Goal: Task Accomplishment & Management: Manage account settings

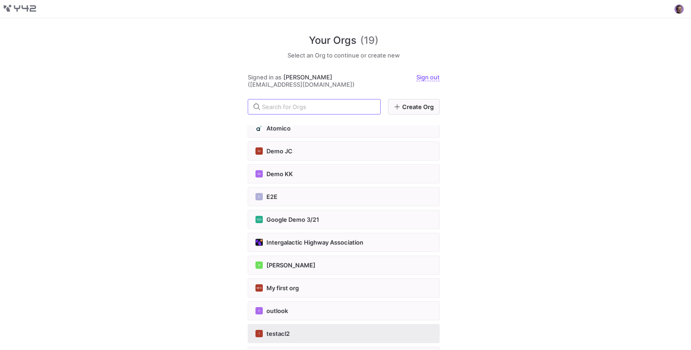
scroll to position [147, 0]
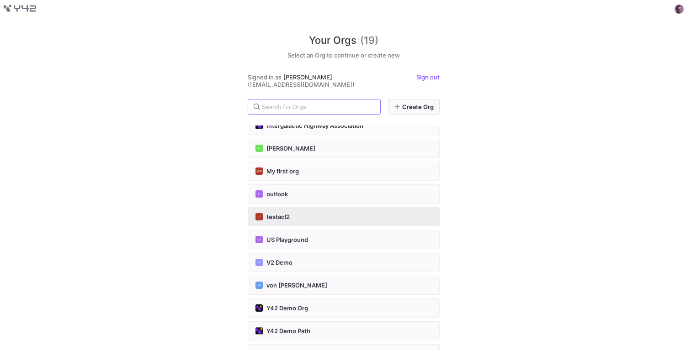
click at [283, 216] on span "testacl2" at bounding box center [277, 216] width 23 height 7
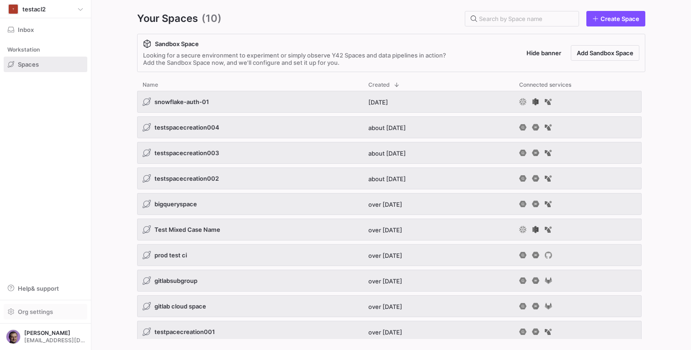
click at [48, 312] on span "Org settings" at bounding box center [35, 311] width 35 height 7
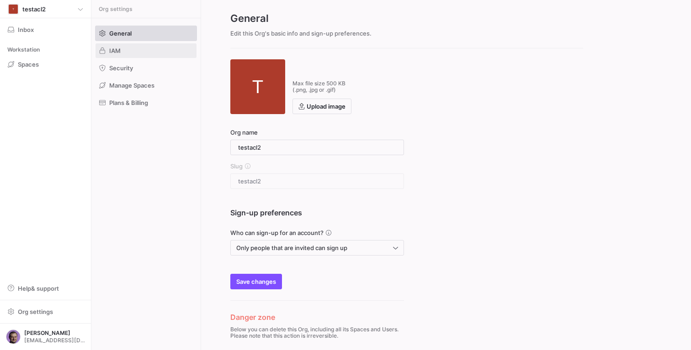
click at [142, 45] on span at bounding box center [145, 50] width 101 height 15
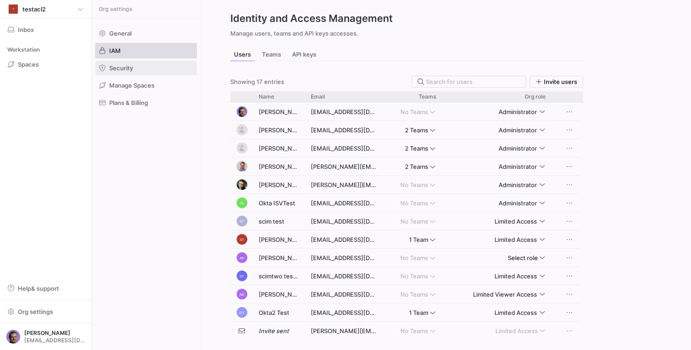
click at [136, 65] on span at bounding box center [145, 68] width 101 height 15
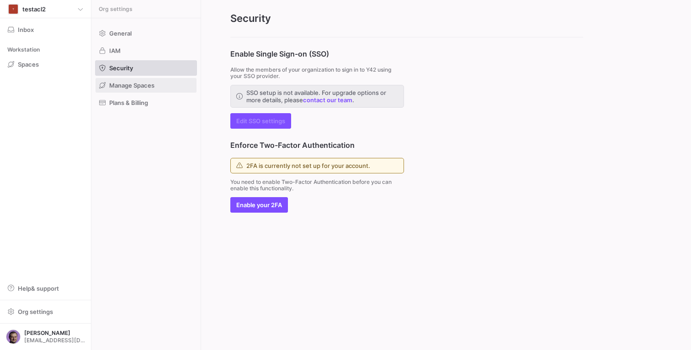
click at [141, 82] on span "Manage Spaces" at bounding box center [131, 85] width 45 height 7
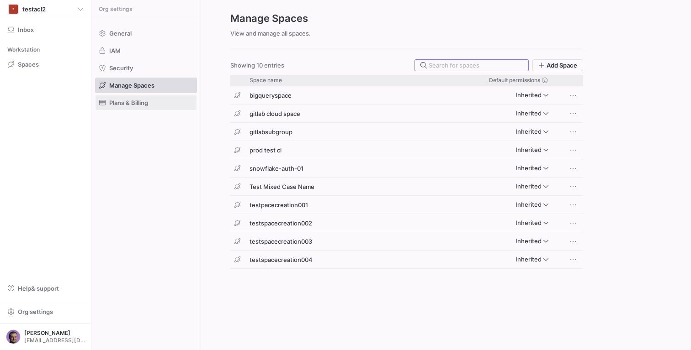
click at [137, 105] on span "Plans & Billing" at bounding box center [128, 102] width 39 height 7
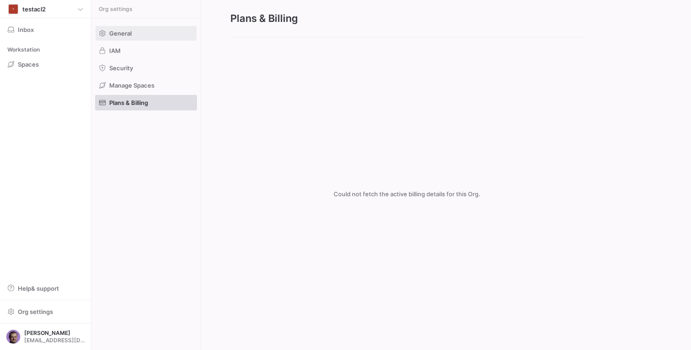
click at [127, 37] on span "General" at bounding box center [120, 33] width 22 height 7
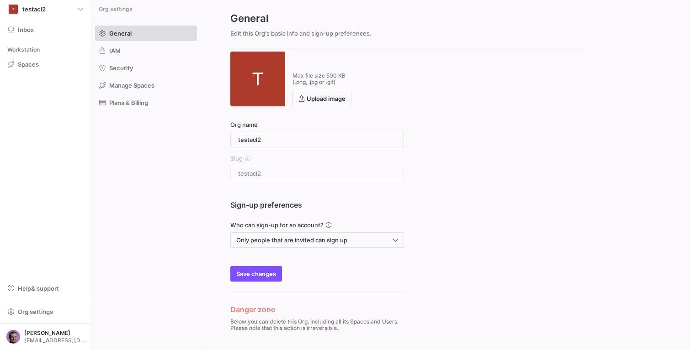
scroll to position [26, 0]
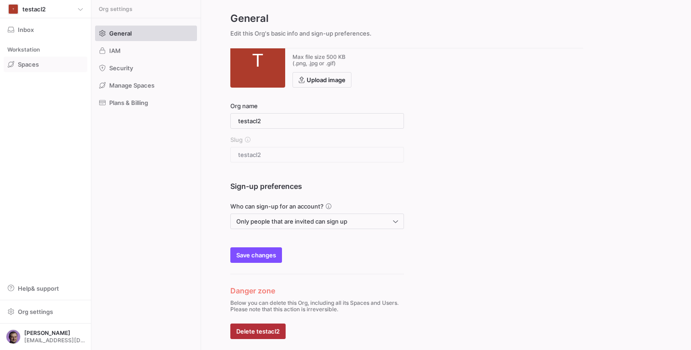
click at [37, 65] on span "Spaces" at bounding box center [28, 64] width 21 height 7
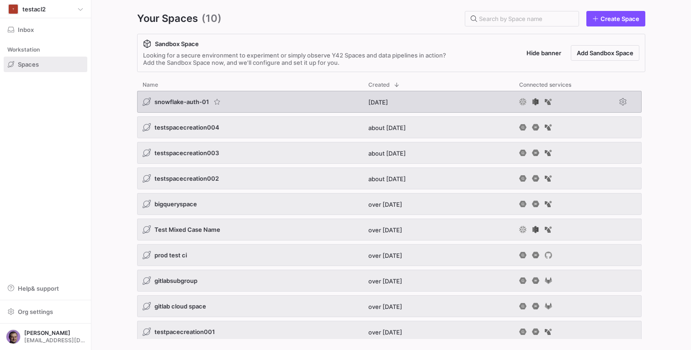
click at [196, 99] on span "snowflake-auth-01" at bounding box center [181, 101] width 54 height 7
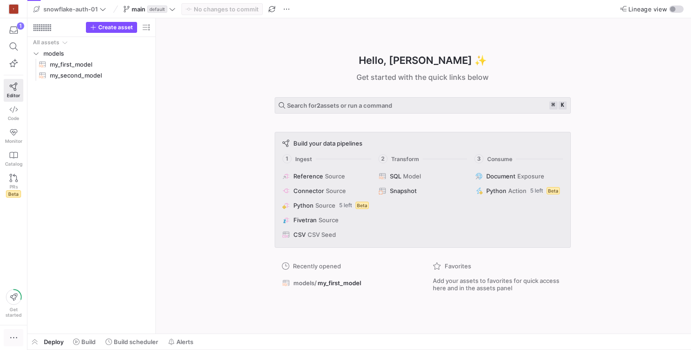
click at [9, 333] on icon "button" at bounding box center [13, 337] width 9 height 9
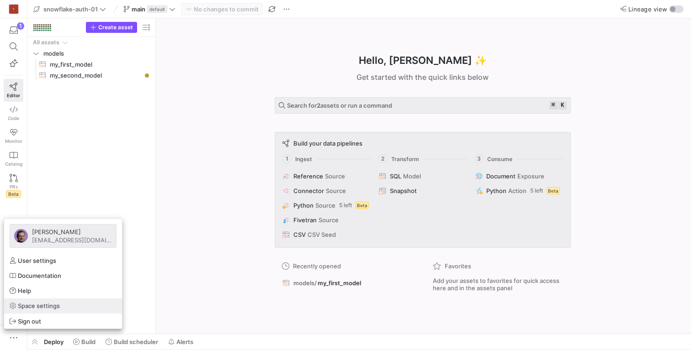
click at [29, 303] on span "Space settings" at bounding box center [39, 305] width 42 height 7
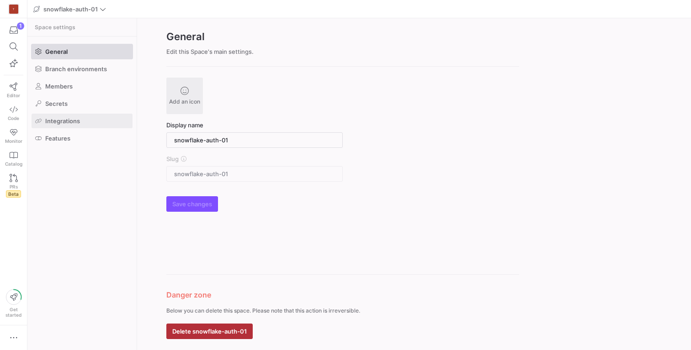
click at [85, 114] on span at bounding box center [82, 121] width 101 height 15
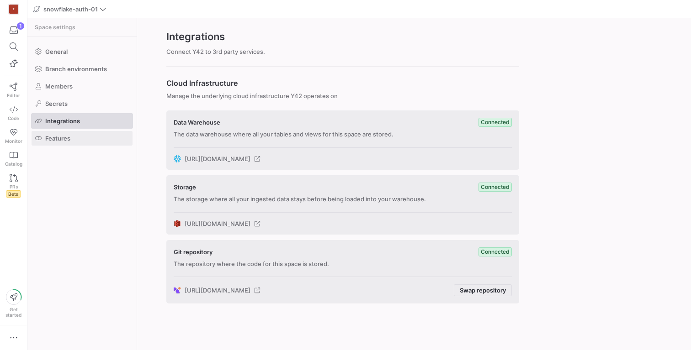
click at [84, 141] on span at bounding box center [82, 138] width 101 height 15
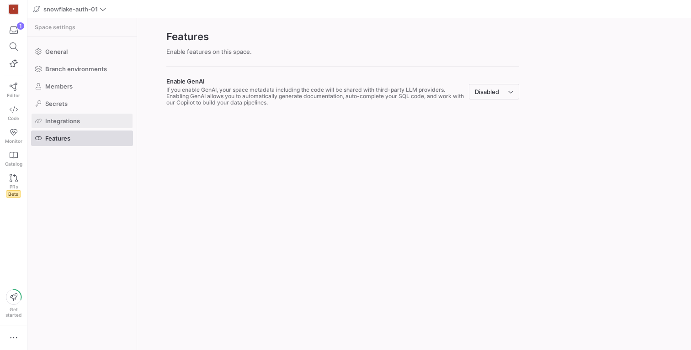
click at [84, 121] on span at bounding box center [82, 121] width 101 height 15
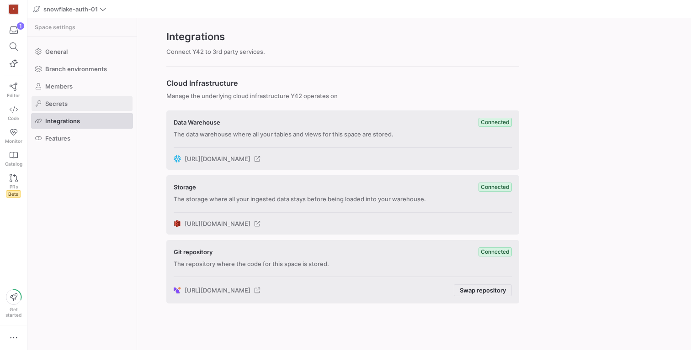
click at [77, 100] on span at bounding box center [82, 103] width 101 height 15
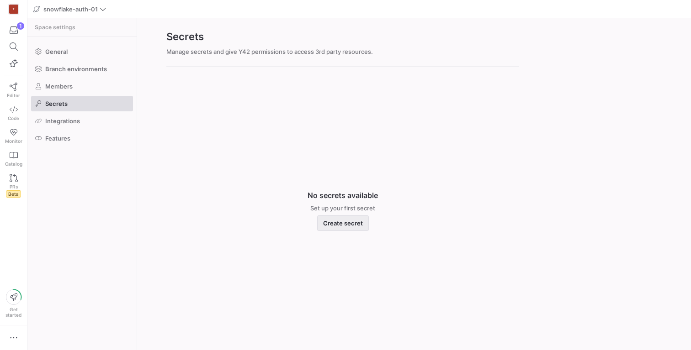
click at [354, 227] on span "button" at bounding box center [342, 223] width 51 height 15
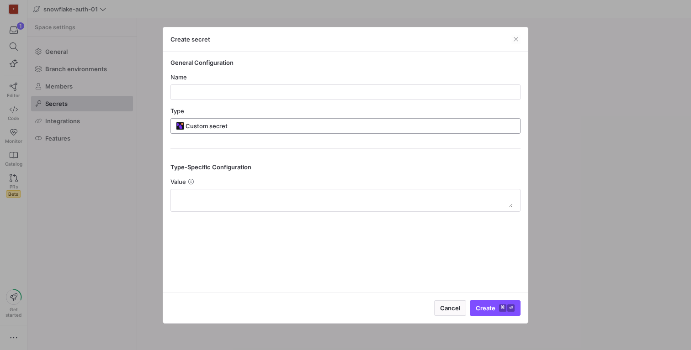
click at [239, 123] on input "Custom secret" at bounding box center [349, 125] width 329 height 7
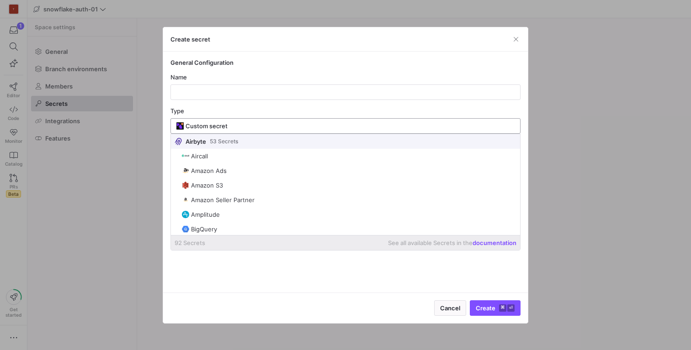
click at [258, 124] on input "Custom secret" at bounding box center [349, 125] width 329 height 7
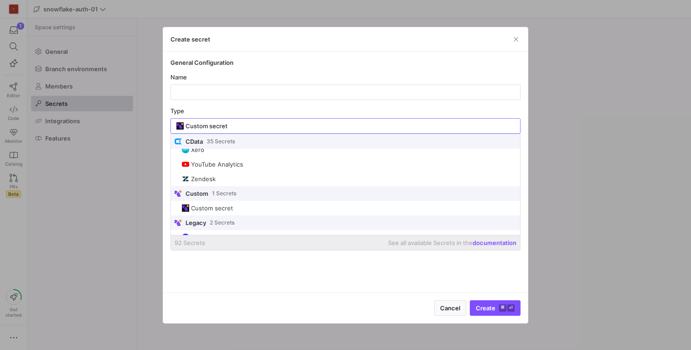
scroll to position [1247, 0]
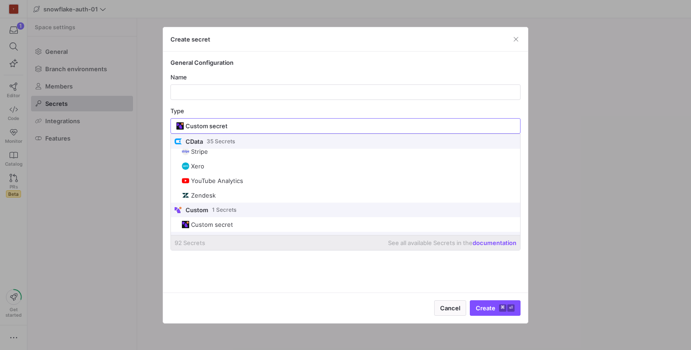
drag, startPoint x: 238, startPoint y: 123, endPoint x: 164, endPoint y: 124, distance: 74.5
click at [164, 124] on div "General Configuration Name Type Custom secret Type-Specific Configuration Value" at bounding box center [345, 172] width 364 height 241
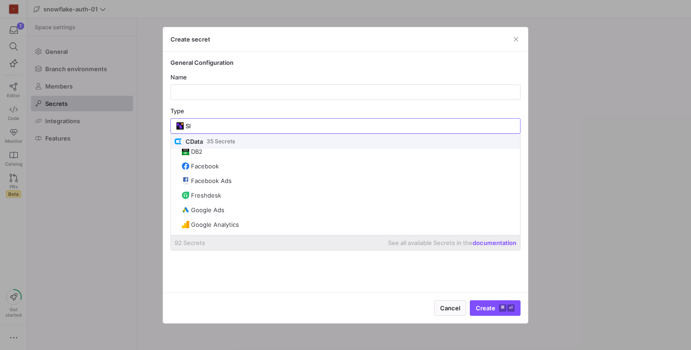
scroll to position [0, 0]
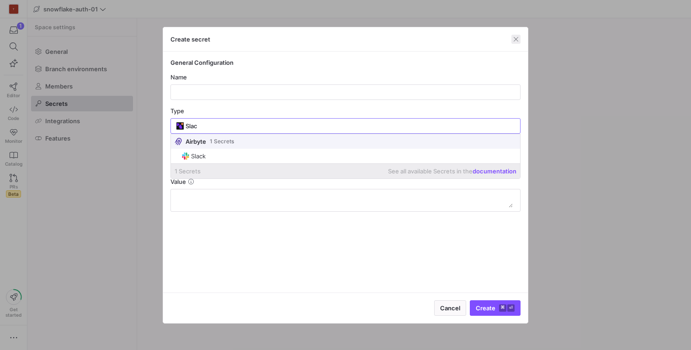
type input "Slac"
click at [513, 42] on span "button" at bounding box center [515, 39] width 9 height 9
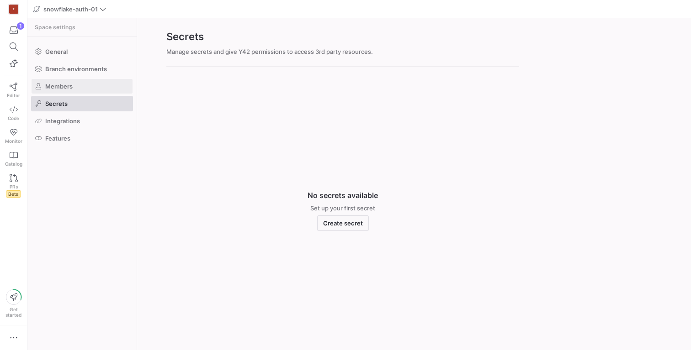
click at [72, 86] on span at bounding box center [82, 86] width 101 height 15
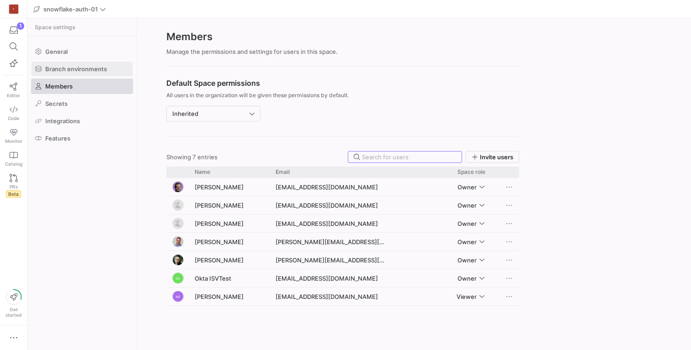
click at [84, 69] on span "Branch environments" at bounding box center [76, 68] width 62 height 7
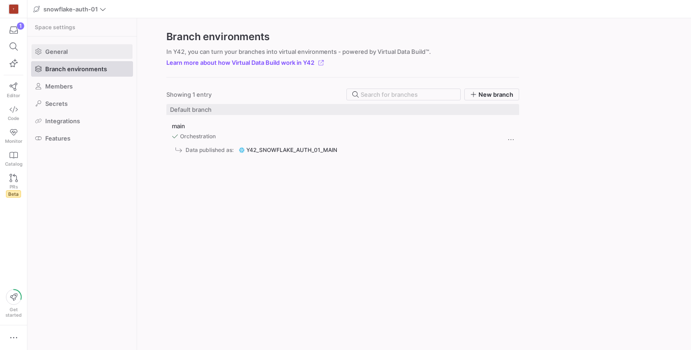
click at [84, 57] on span at bounding box center [82, 51] width 101 height 15
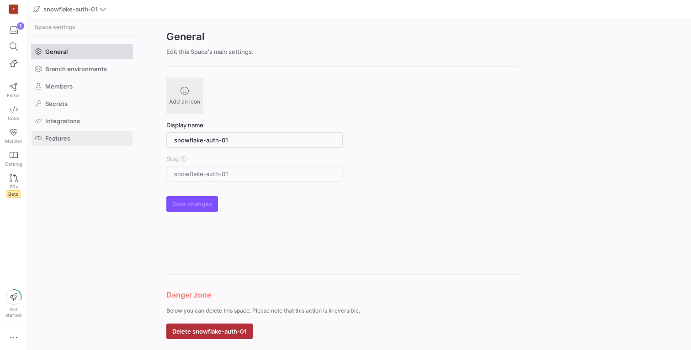
click at [45, 137] on span "Features" at bounding box center [57, 138] width 25 height 7
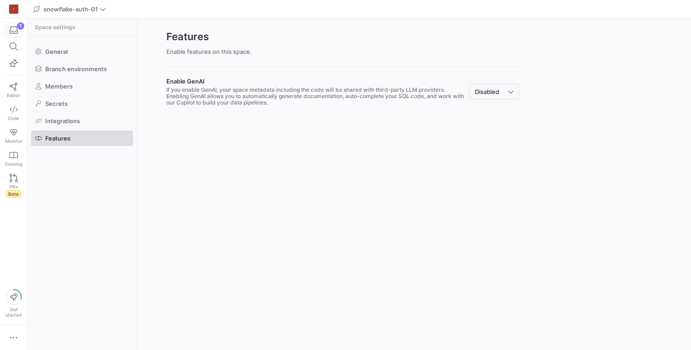
click at [12, 35] on span "button" at bounding box center [13, 30] width 19 height 16
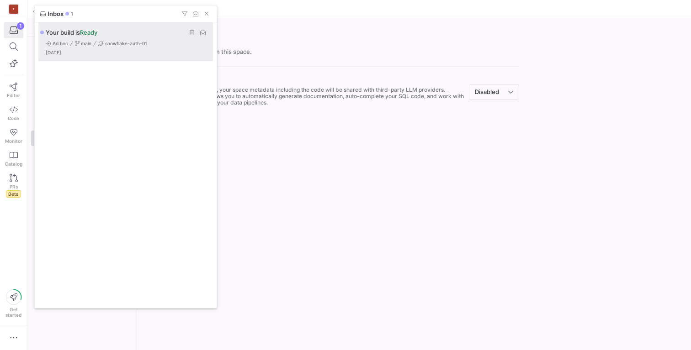
click at [100, 38] on div "Your build is Ready Ad hoc main snowflake-auth-01 9 days ago" at bounding box center [126, 41] width 176 height 39
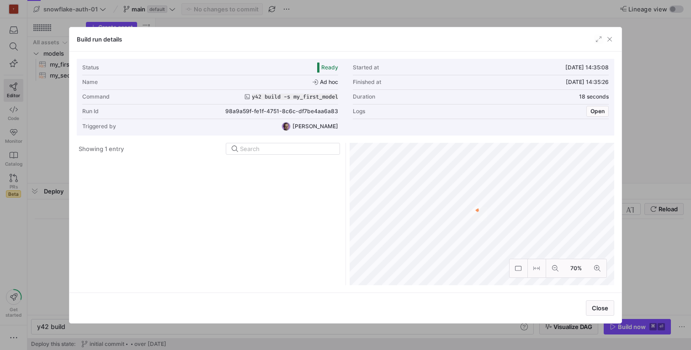
scroll to position [0, 27]
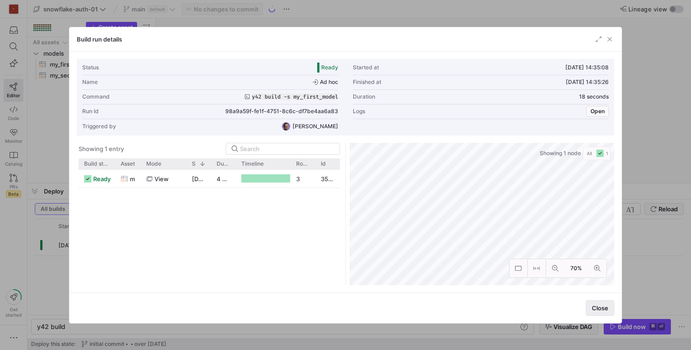
click at [598, 313] on span "button" at bounding box center [599, 308] width 27 height 15
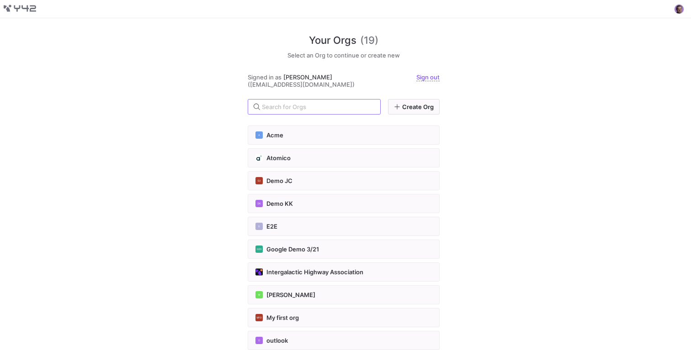
click at [681, 3] on y42-user-top-nav at bounding box center [345, 9] width 691 height 18
click at [680, 5] on span at bounding box center [678, 9] width 11 height 11
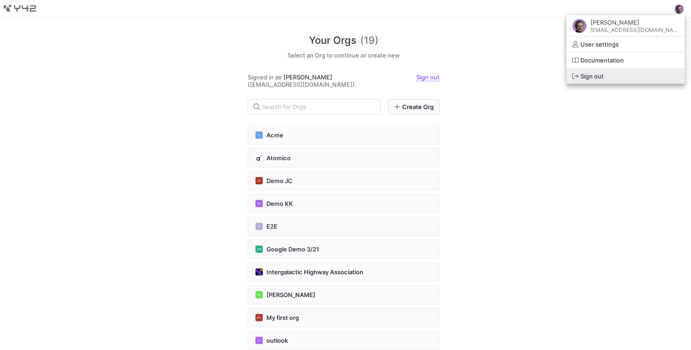
click at [603, 79] on span "Sign out" at bounding box center [591, 76] width 23 height 7
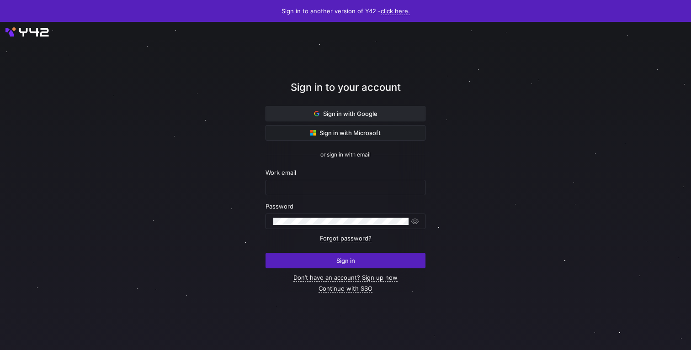
click at [373, 110] on span "Sign in with Google" at bounding box center [345, 113] width 63 height 7
